Goal: Information Seeking & Learning: Learn about a topic

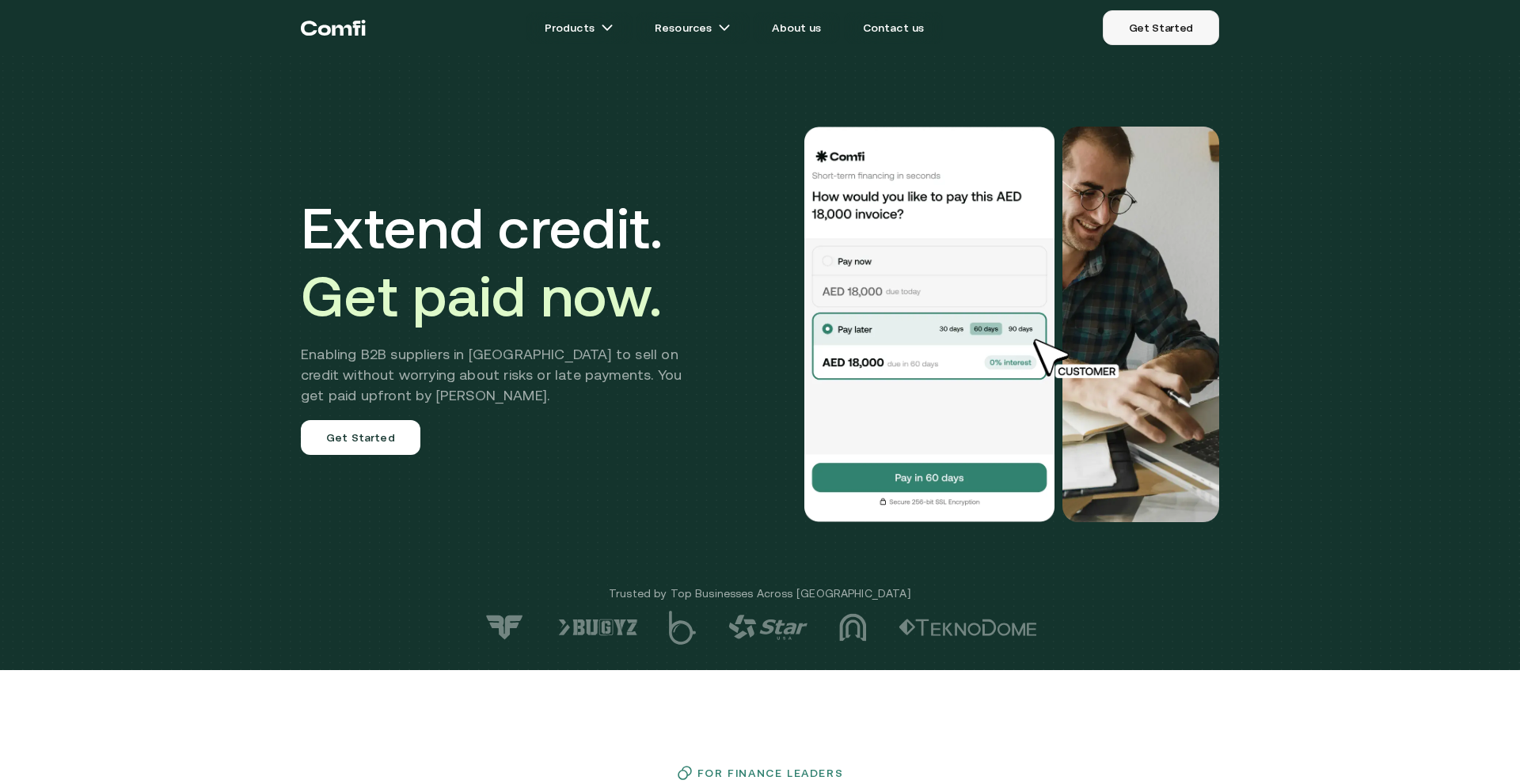
click at [1217, 28] on link "Get Started" at bounding box center [1160, 28] width 116 height 35
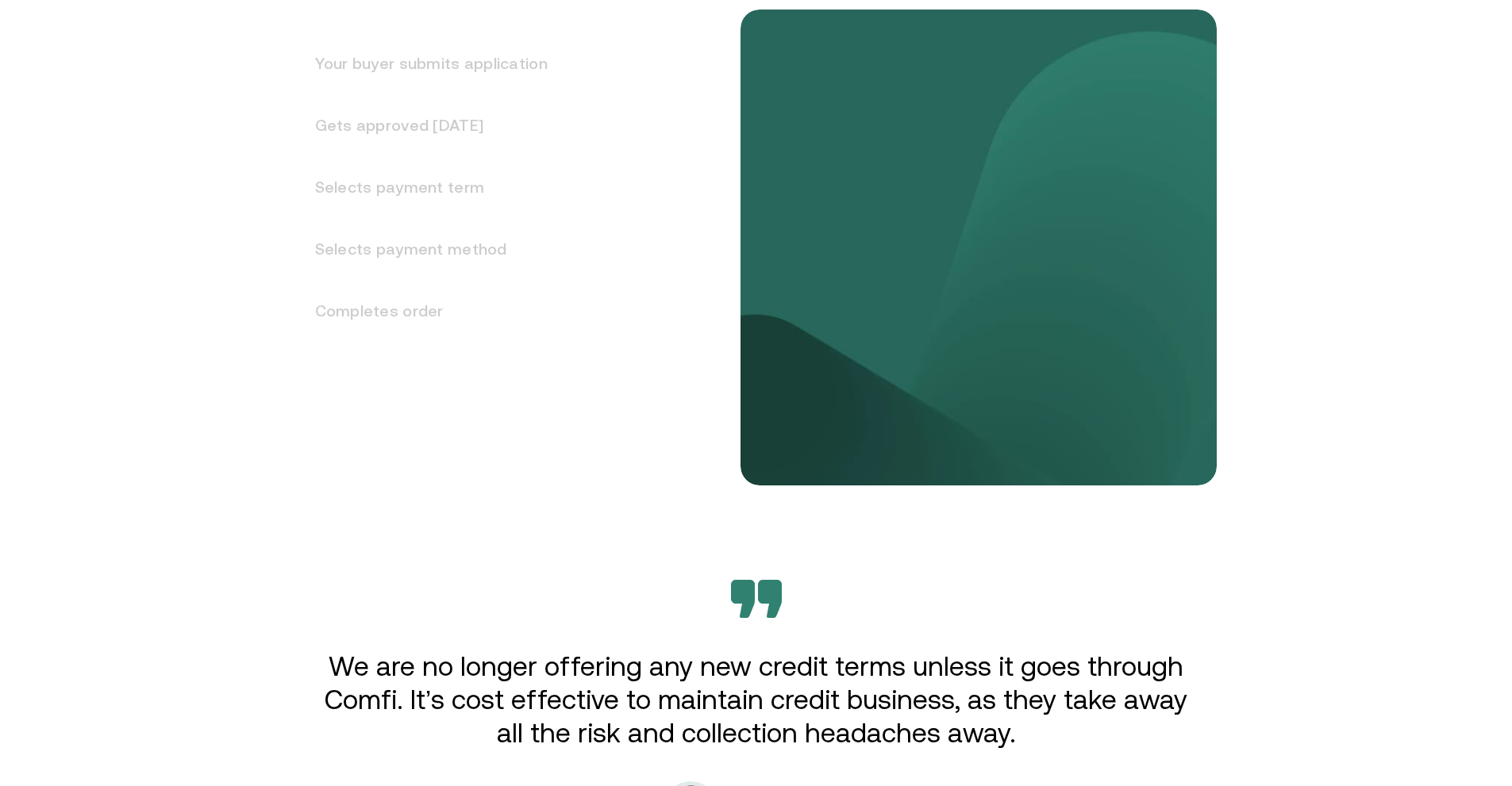
scroll to position [2063, 0]
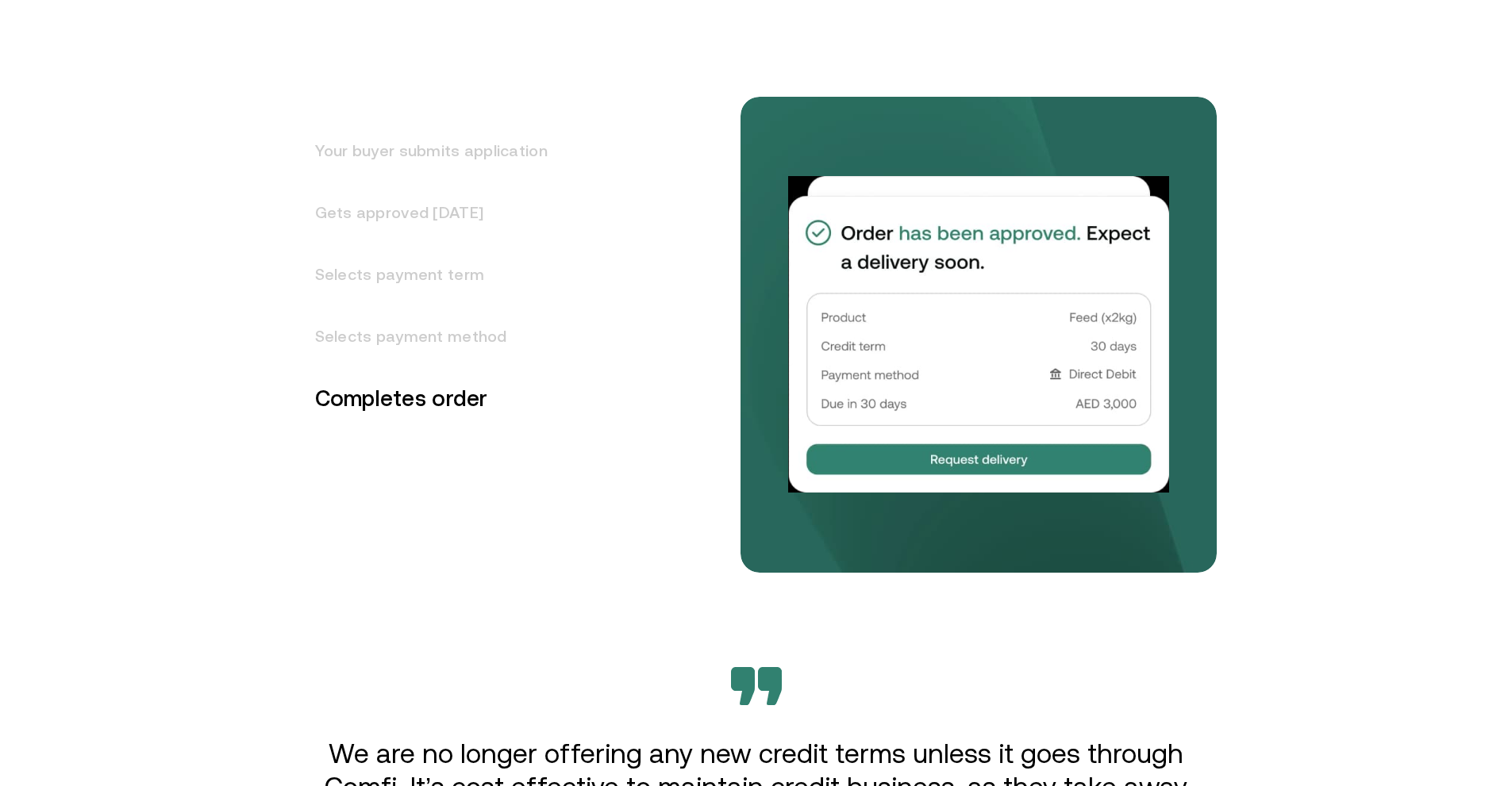
click at [433, 334] on h3 "Selects payment method" at bounding box center [421, 337] width 252 height 62
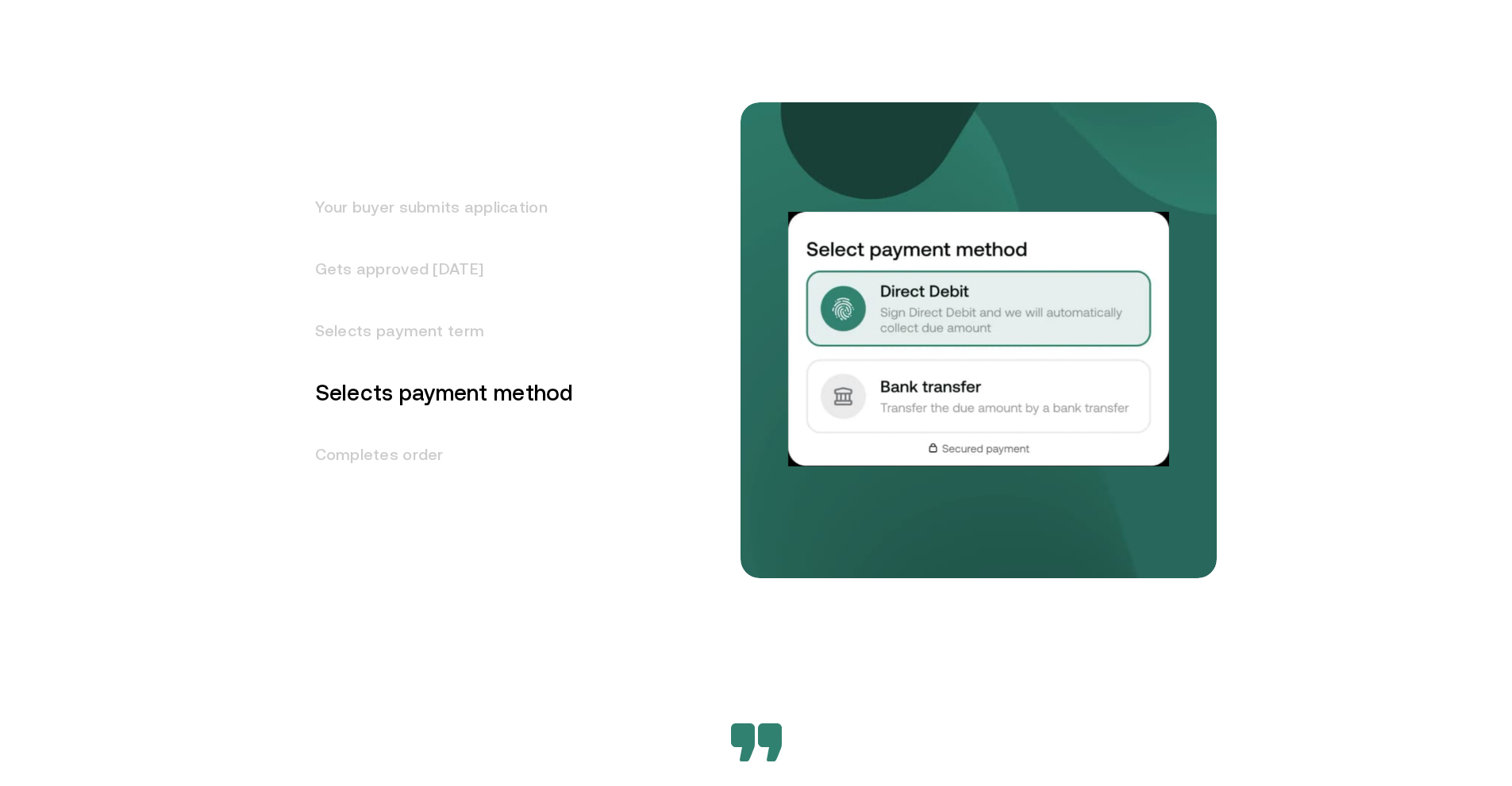
click at [429, 333] on h3 "Selects payment term" at bounding box center [435, 331] width 278 height 62
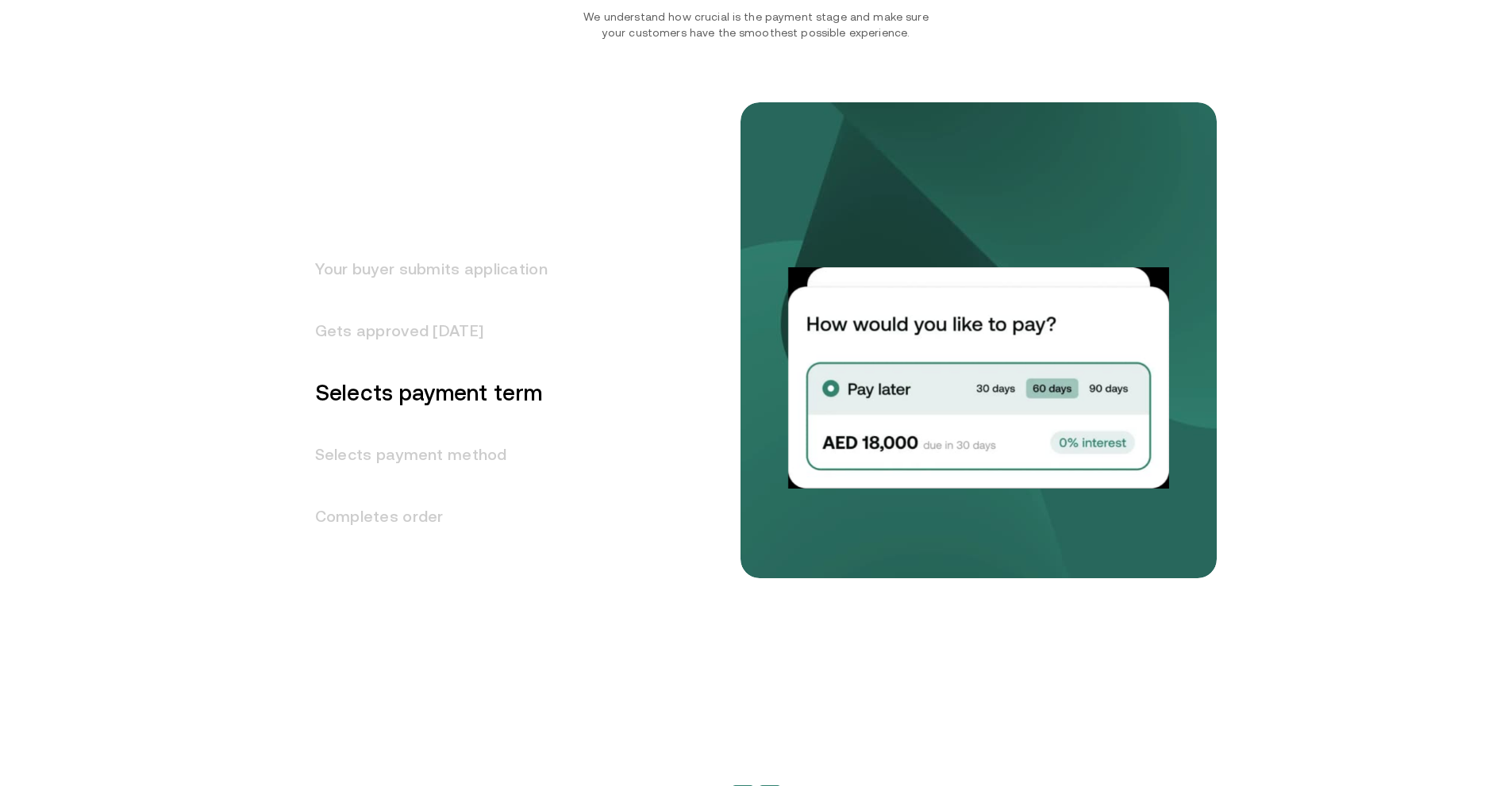
click at [425, 314] on h3 "Gets approved [DATE]" at bounding box center [421, 331] width 252 height 62
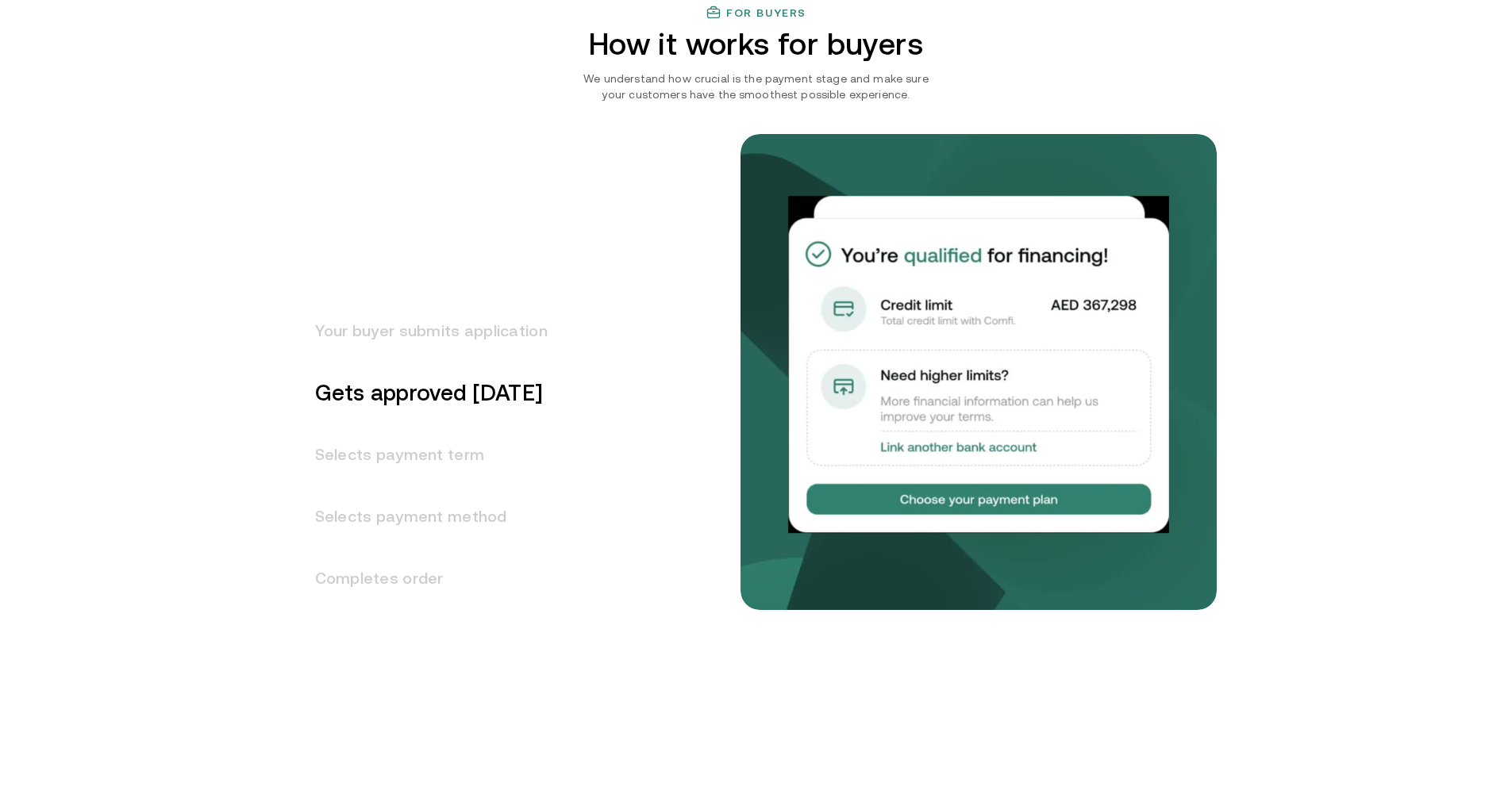
click at [425, 320] on h3 "Your buyer submits application" at bounding box center [421, 331] width 252 height 62
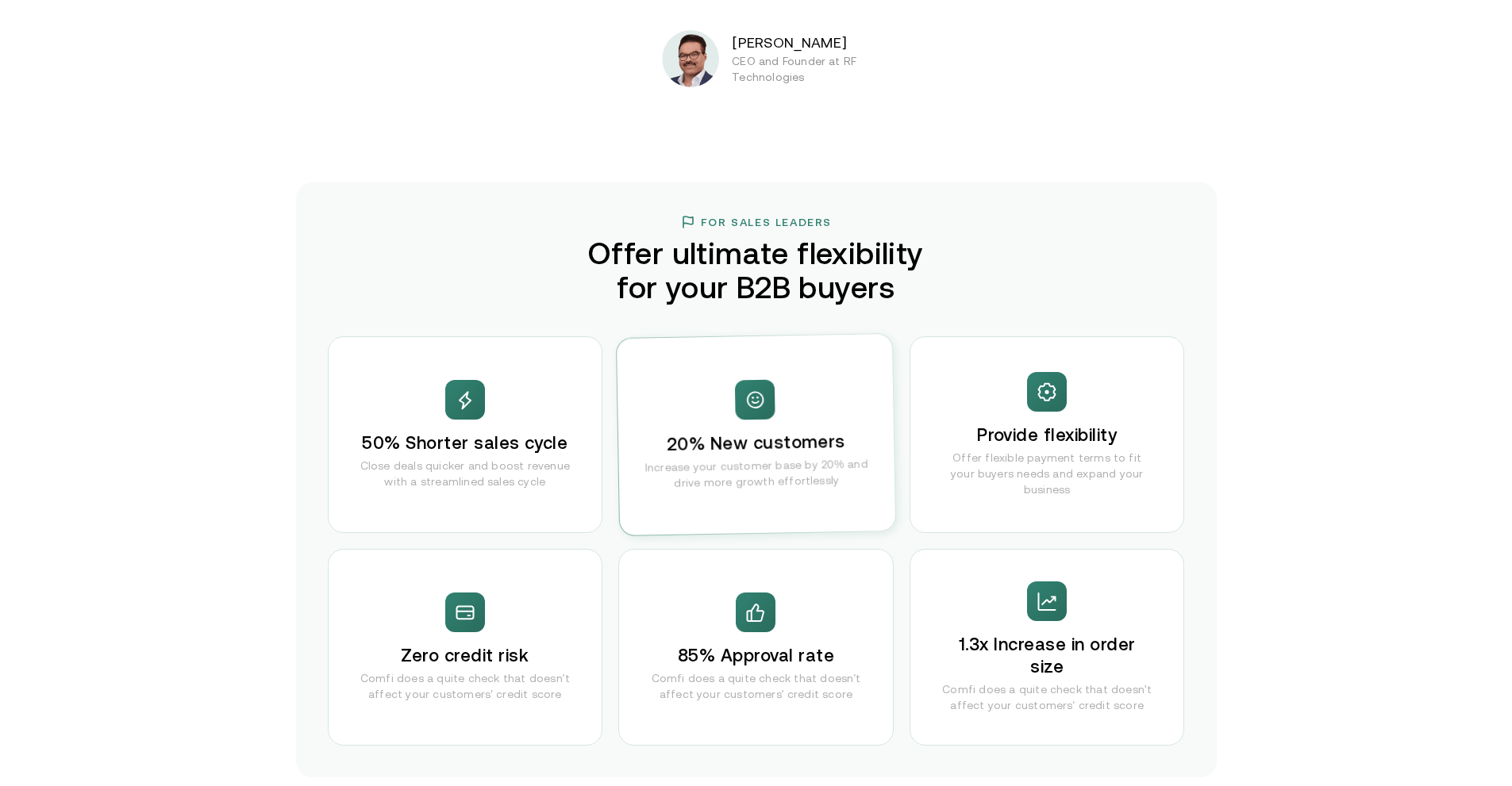
scroll to position [2773, 0]
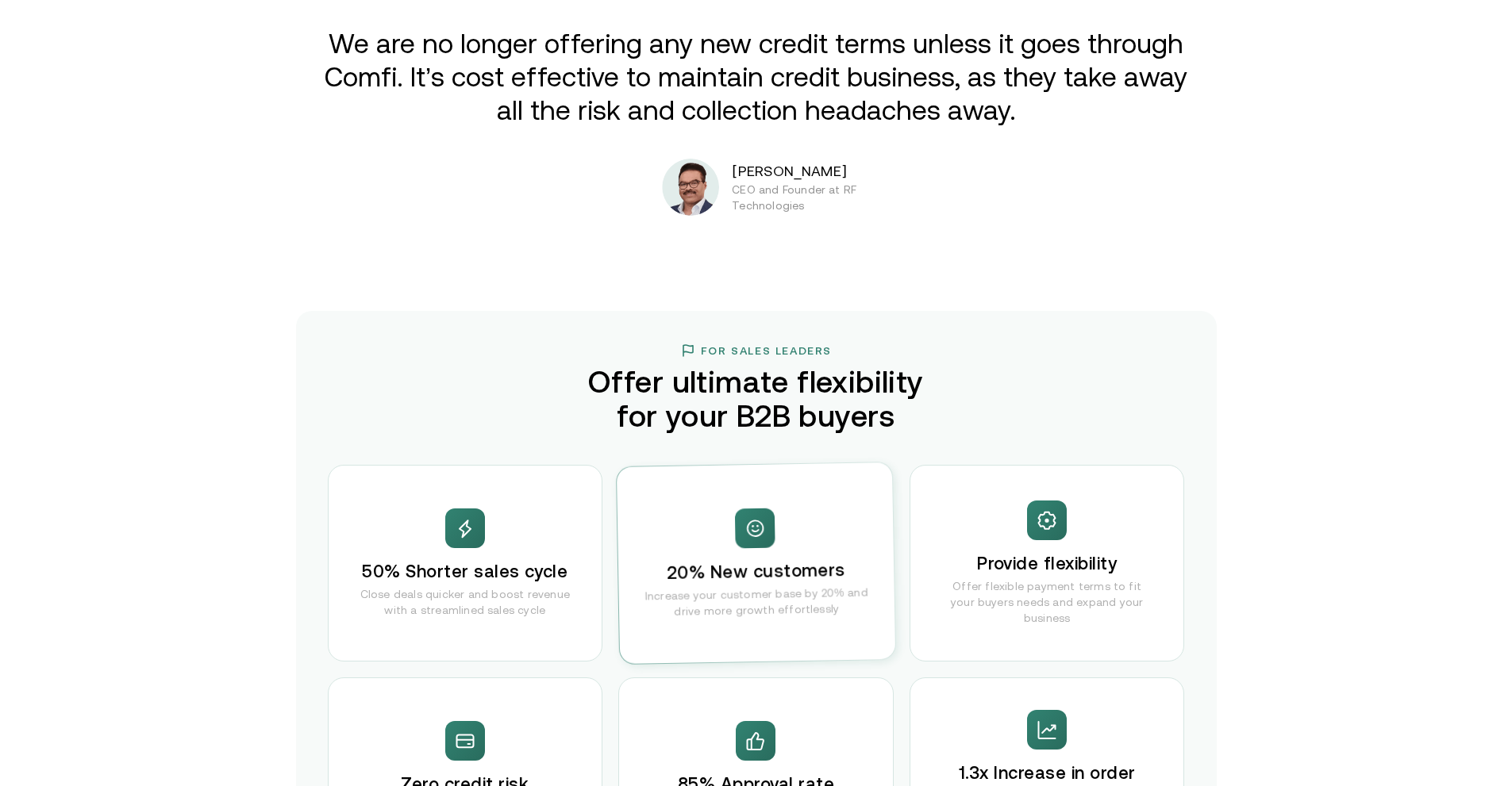
click at [500, 508] on div "50% Shorter sales cycle Close deals quicker and boost revenue with a streamline…" at bounding box center [466, 563] width 276 height 197
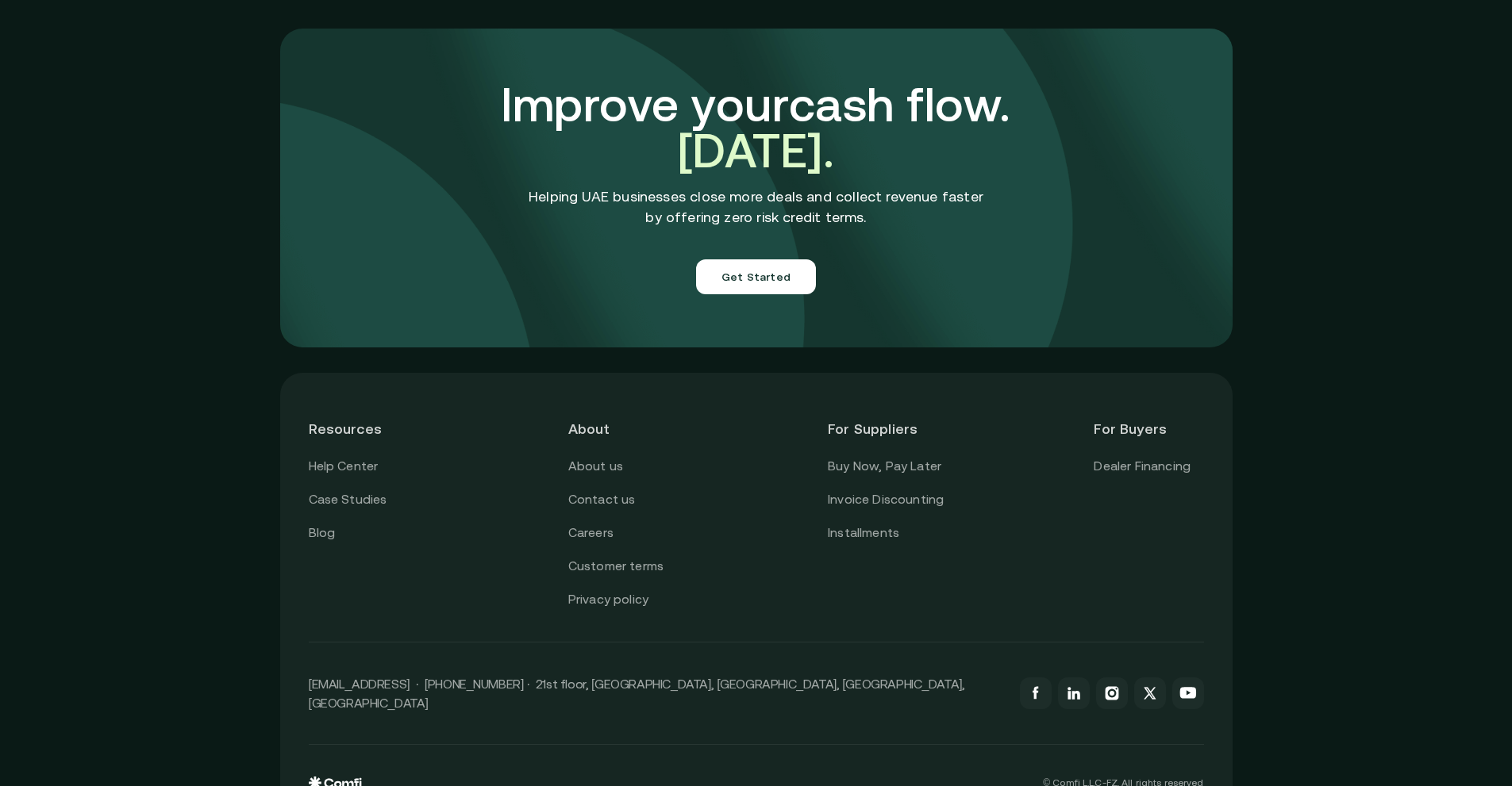
scroll to position [5509, 0]
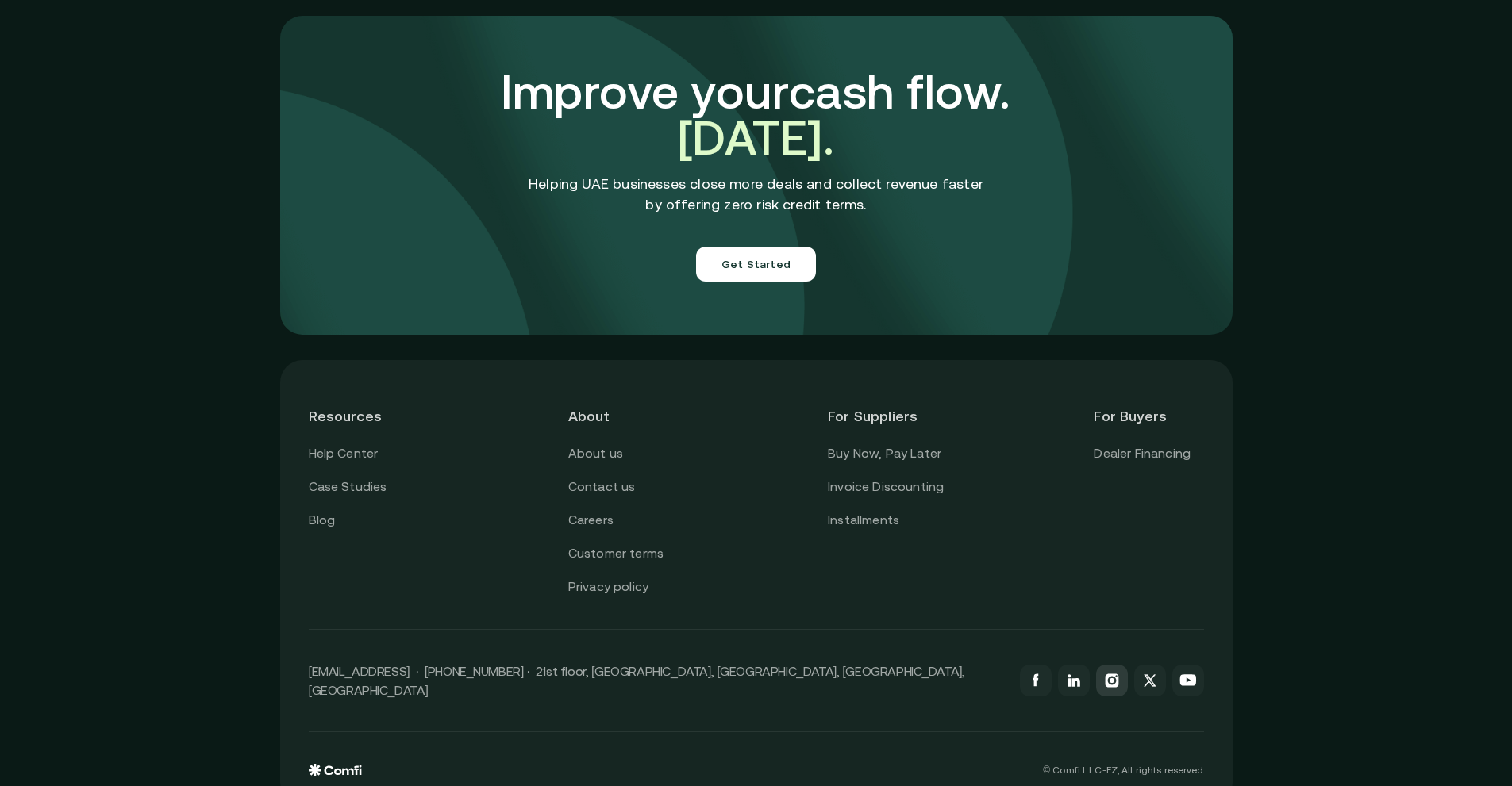
click at [1109, 665] on link at bounding box center [1112, 680] width 32 height 32
click at [1194, 671] on icon at bounding box center [1188, 680] width 19 height 19
click at [600, 443] on link "About us" at bounding box center [595, 453] width 55 height 20
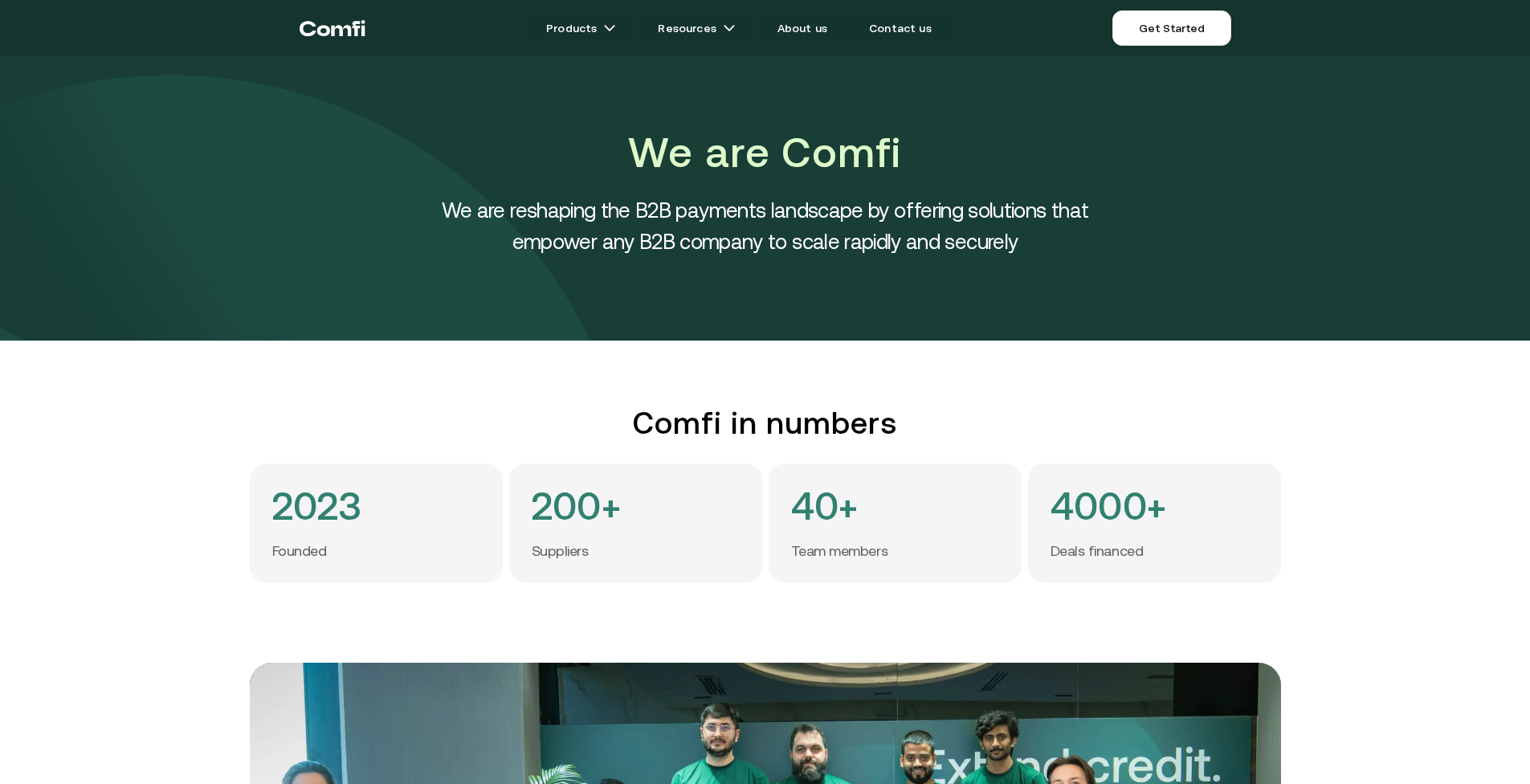
drag, startPoint x: 731, startPoint y: 140, endPoint x: 746, endPoint y: 164, distance: 28.3
click at [738, 148] on h1 "We are Comfi" at bounding box center [765, 153] width 723 height 58
click at [738, 187] on div "We are Comfi We are reshaping the B2B payments landscape by offering solutions …" at bounding box center [765, 190] width 723 height 134
click at [326, 35] on icon "Return to the top of the Comfi home page" at bounding box center [322, 31] width 12 height 11
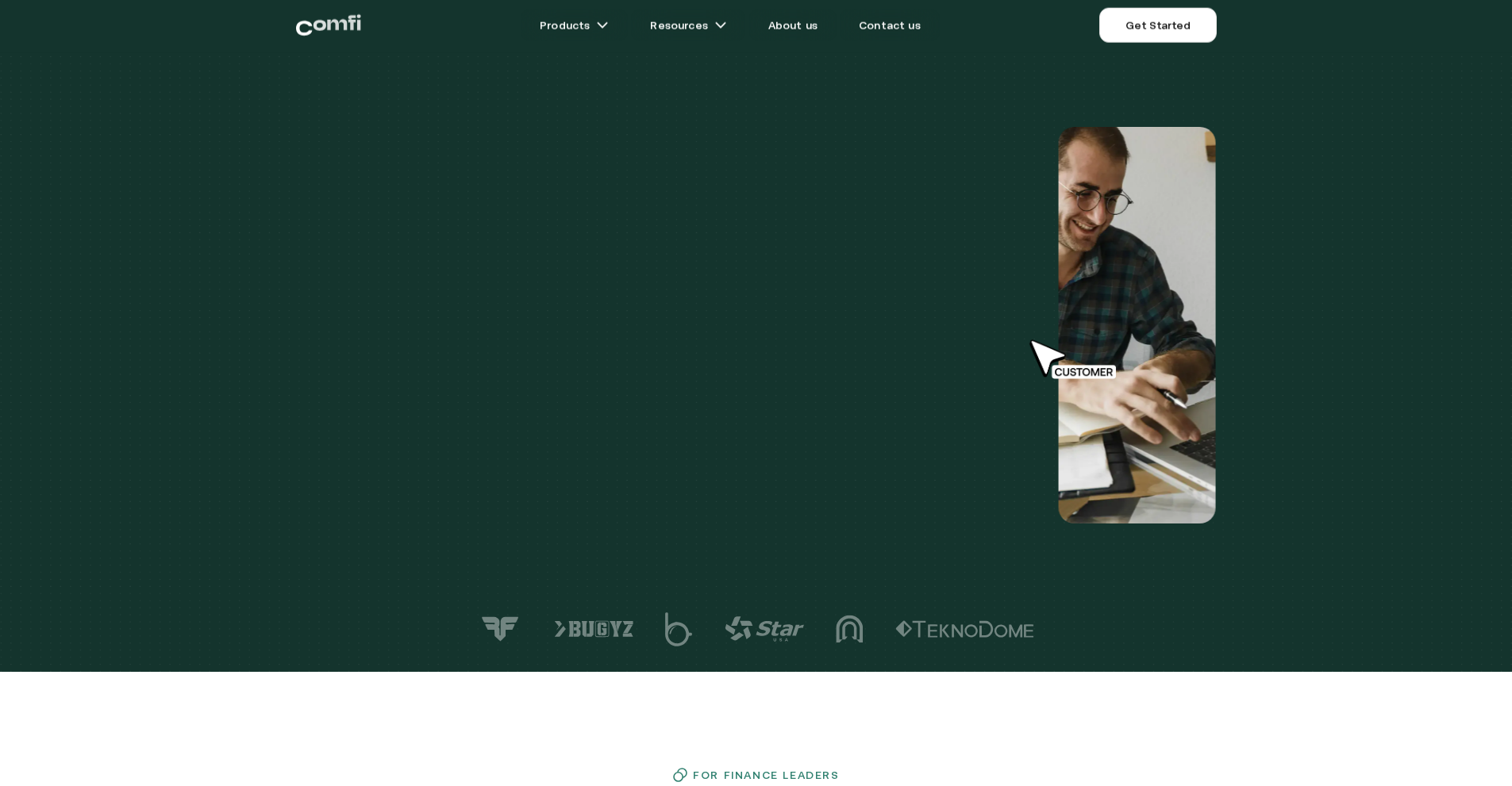
scroll to position [61, 0]
